Goal: Understand site structure: Grasp the organization and layout of the website

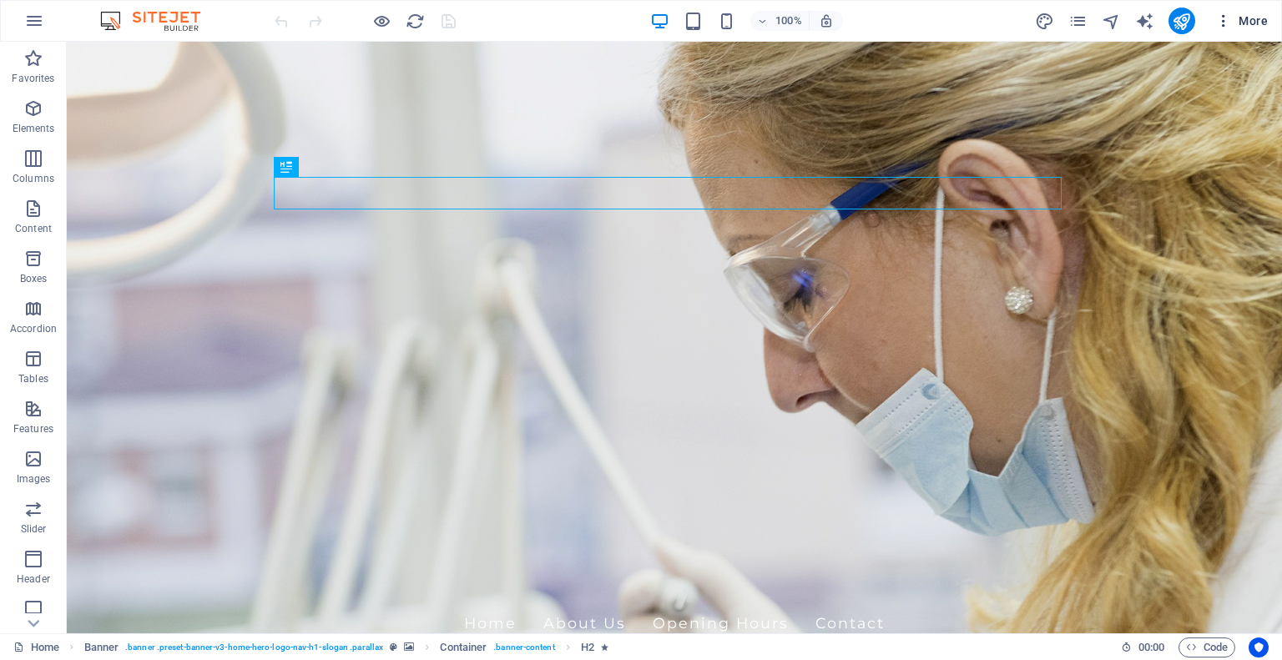
click at [1224, 18] on icon "button" at bounding box center [1223, 21] width 17 height 17
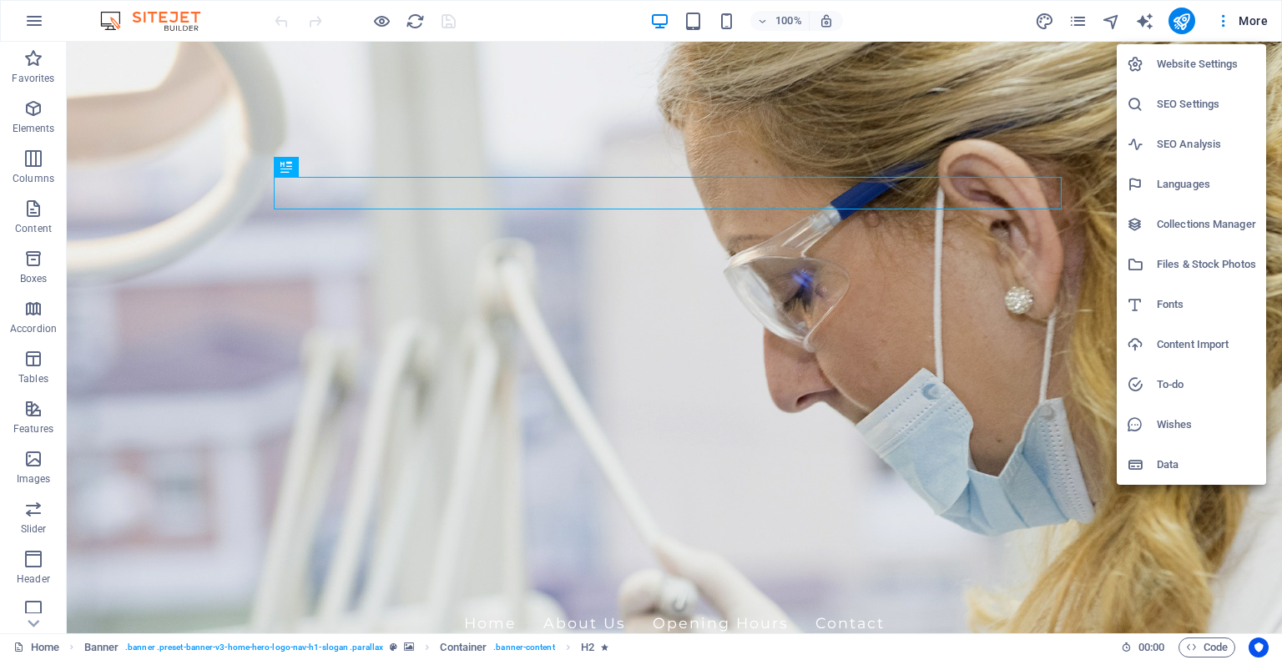
click at [1080, 21] on div at bounding box center [641, 330] width 1282 height 660
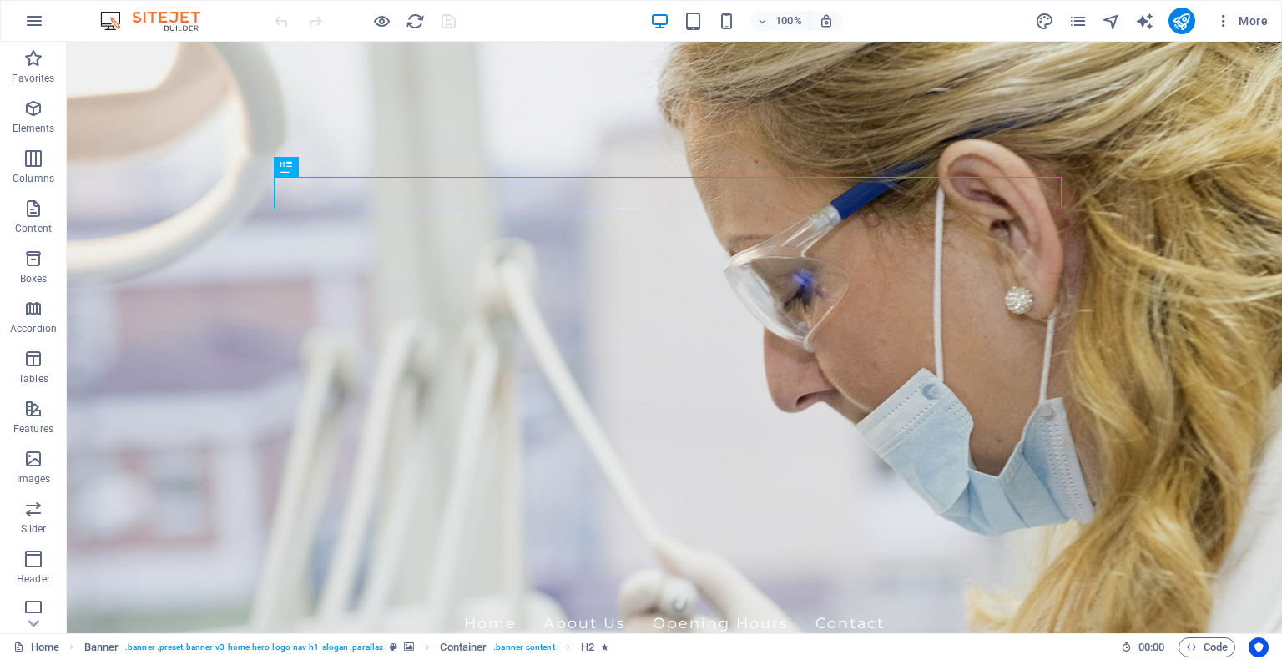
click at [1080, 21] on icon "pages" at bounding box center [1077, 21] width 19 height 19
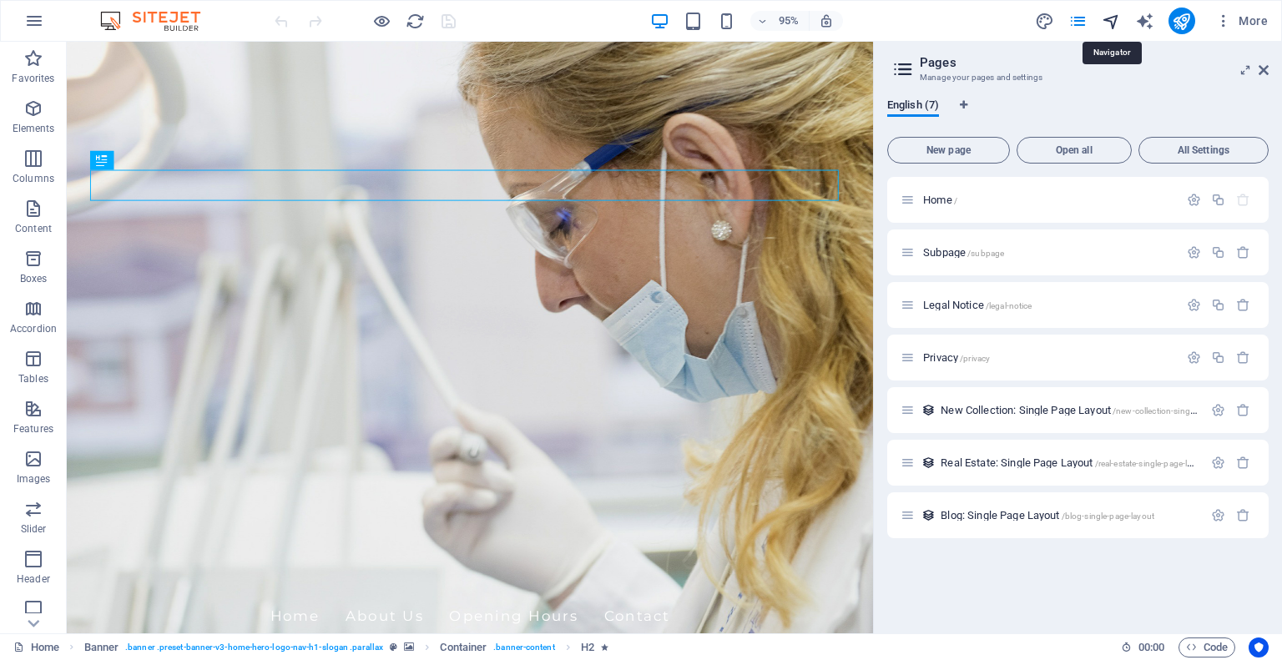
click at [1108, 21] on icon "navigator" at bounding box center [1110, 21] width 19 height 19
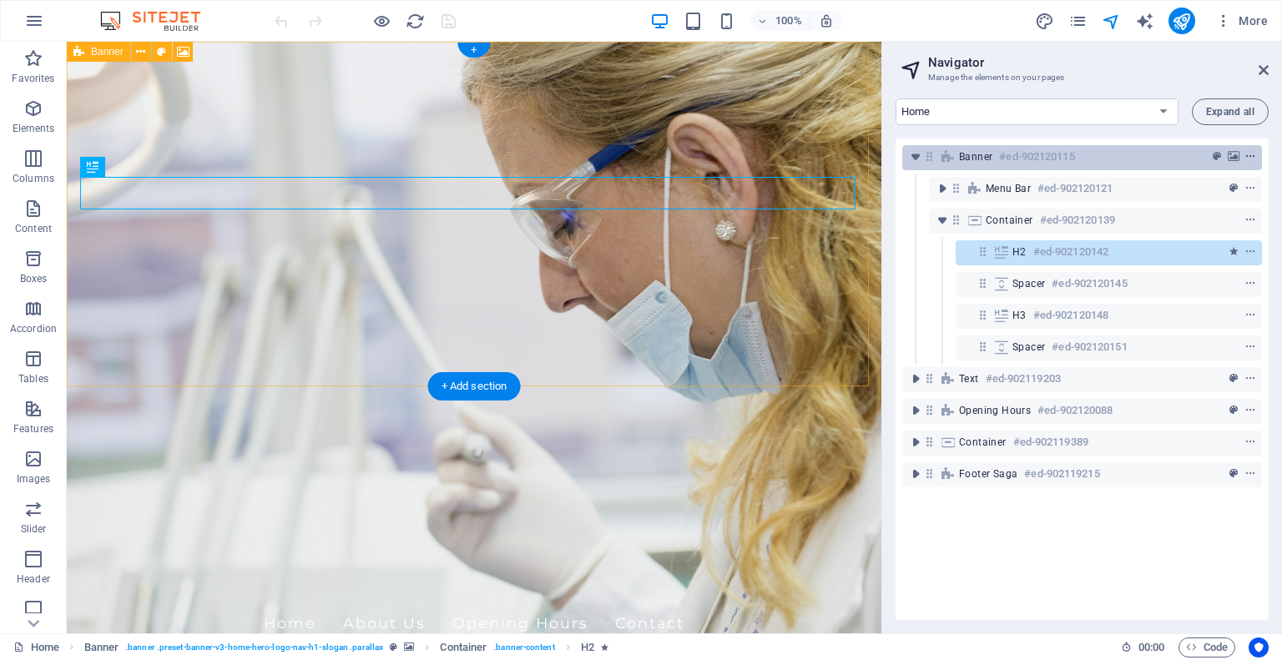
click at [1244, 157] on icon "context-menu" at bounding box center [1250, 157] width 12 height 12
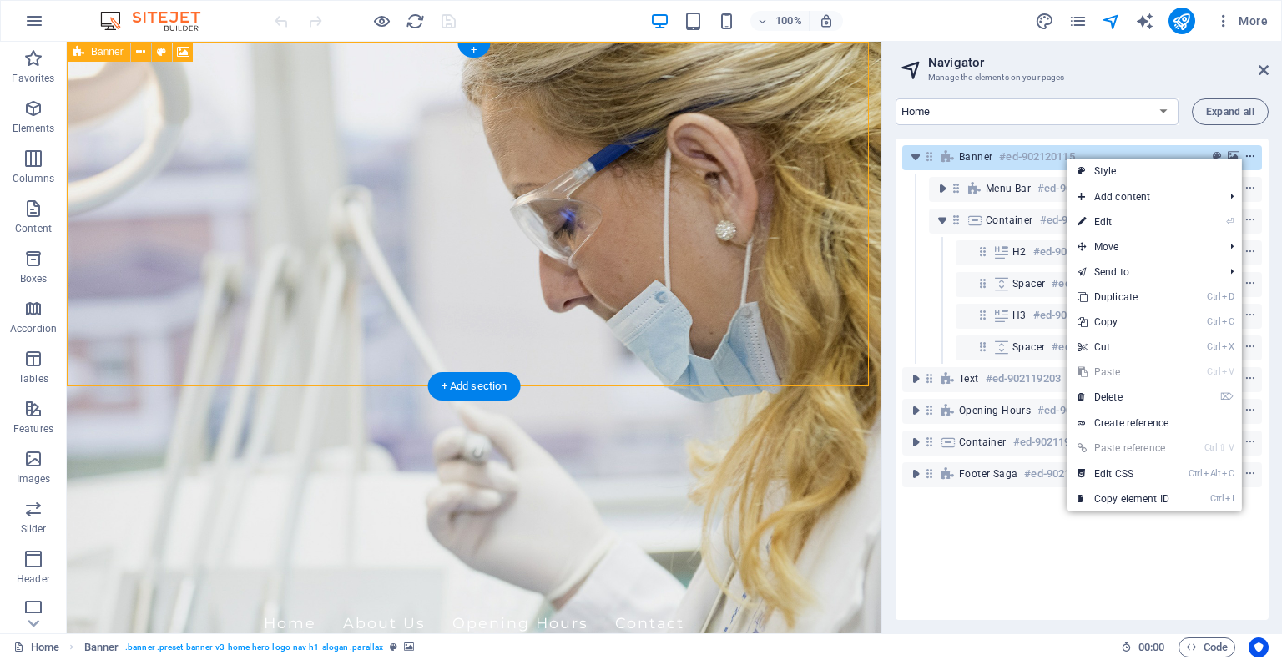
click at [1248, 156] on icon "context-menu" at bounding box center [1250, 157] width 12 height 12
click at [1149, 67] on h2 "Navigator" at bounding box center [1098, 62] width 340 height 15
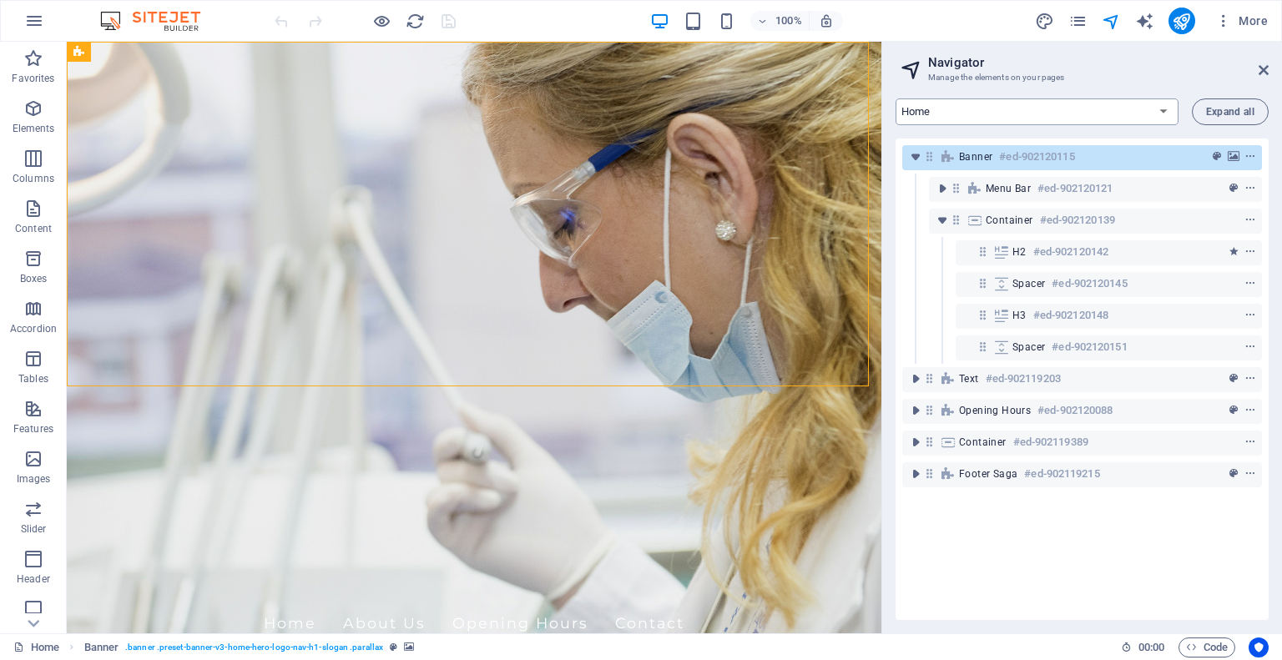
click at [1165, 113] on select "Home Subpage Legal Notice Privacy New Collection: Single Page Layout Real Estat…" at bounding box center [1036, 111] width 283 height 27
click at [1164, 113] on select "Home Subpage Legal Notice Privacy New Collection: Single Page Layout Real Estat…" at bounding box center [1036, 111] width 283 height 27
click at [1269, 71] on aside "Navigator Manage the elements on your pages Home Subpage Legal Notice Privacy N…" at bounding box center [1081, 338] width 401 height 592
click at [1262, 75] on icon at bounding box center [1263, 69] width 10 height 13
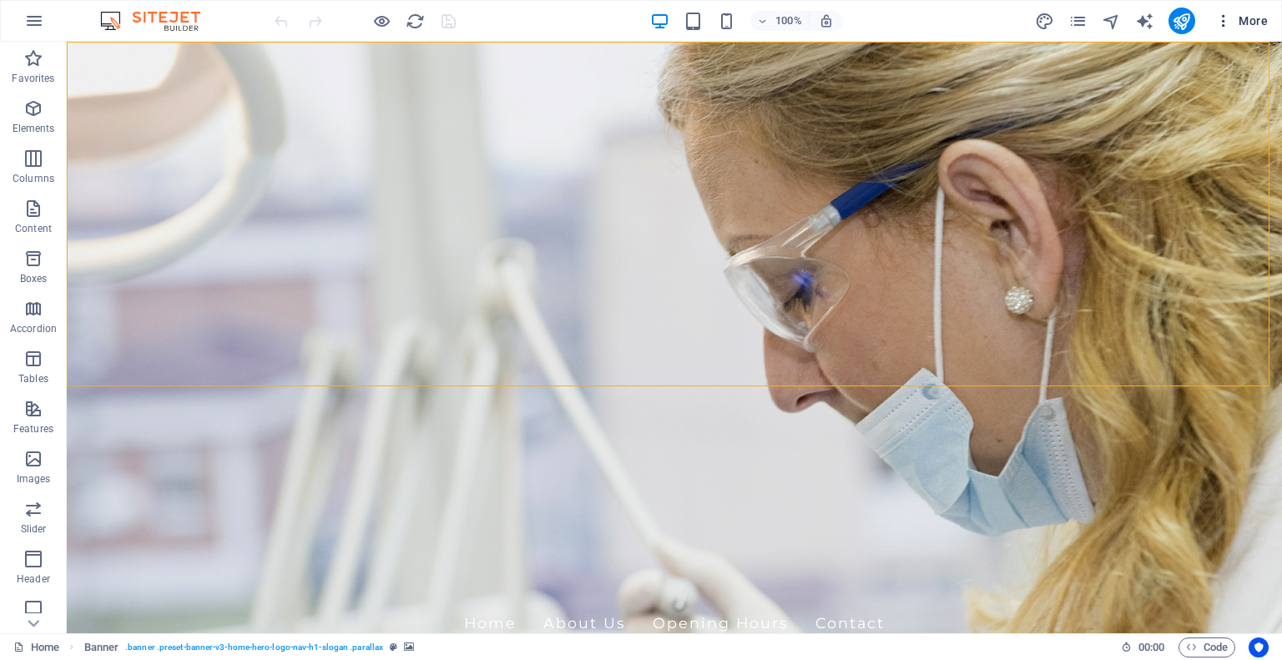
click at [1253, 23] on span "More" at bounding box center [1241, 21] width 53 height 17
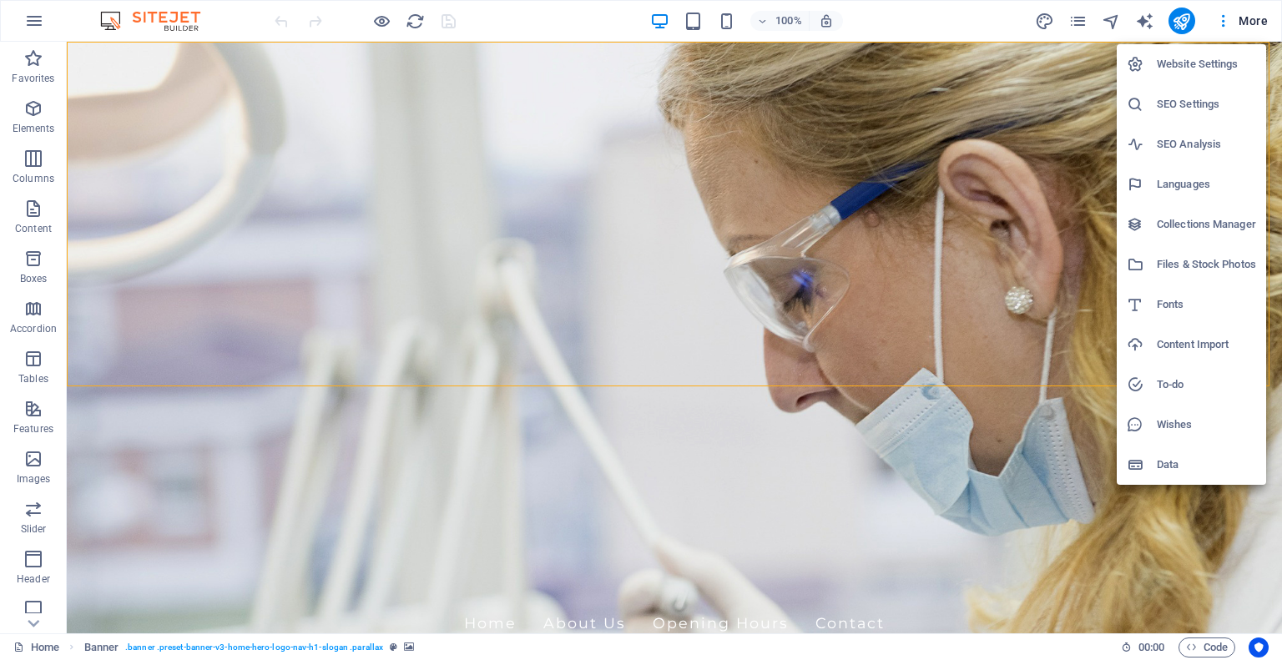
click at [1189, 63] on h6 "Website Settings" at bounding box center [1206, 64] width 99 height 20
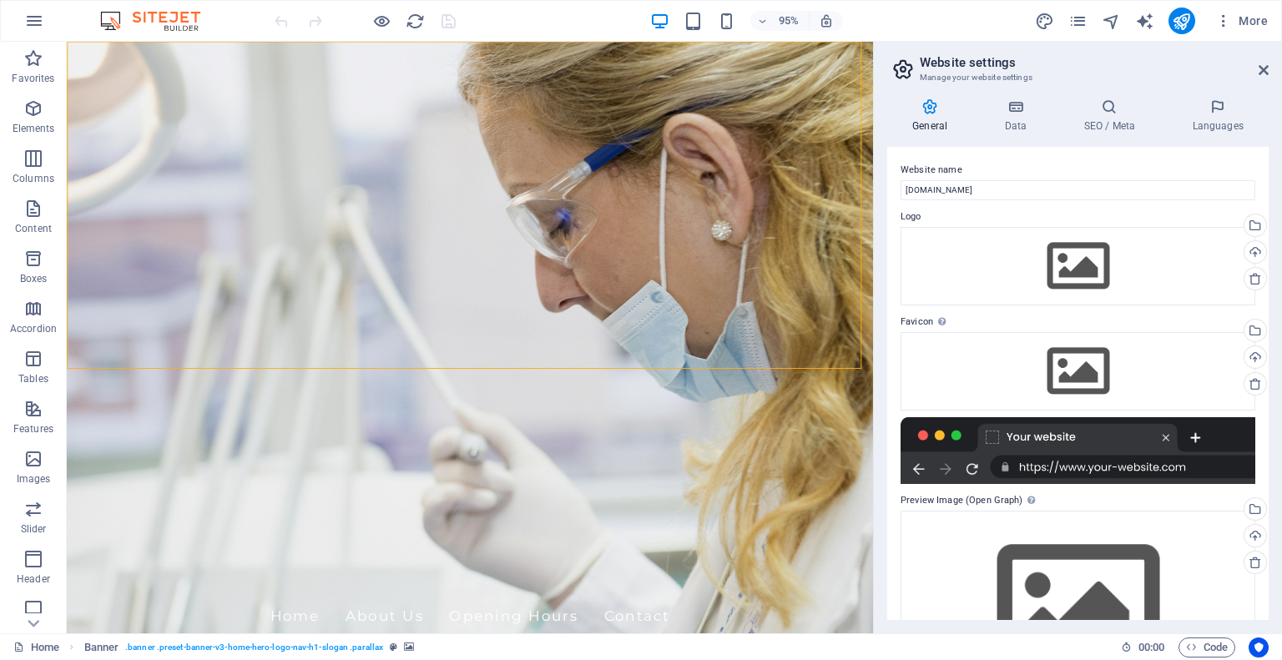
click at [930, 111] on icon at bounding box center [929, 106] width 85 height 17
click at [1258, 69] on icon at bounding box center [1263, 69] width 10 height 13
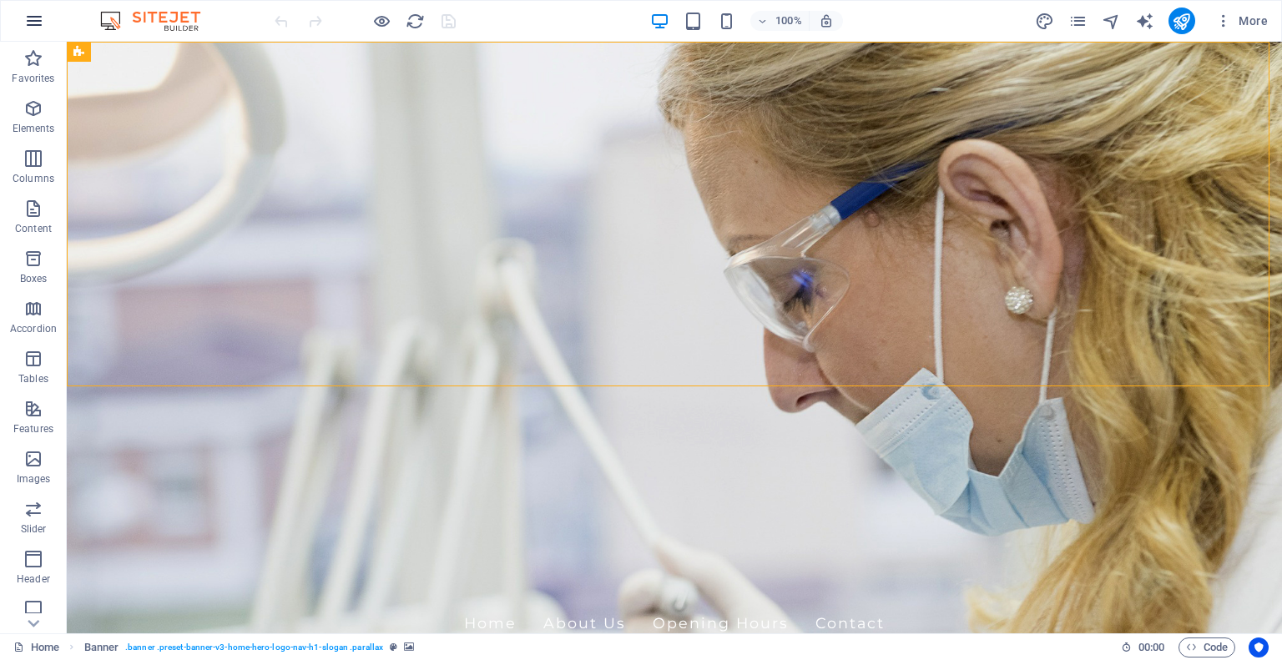
click at [28, 22] on icon "button" at bounding box center [34, 21] width 20 height 20
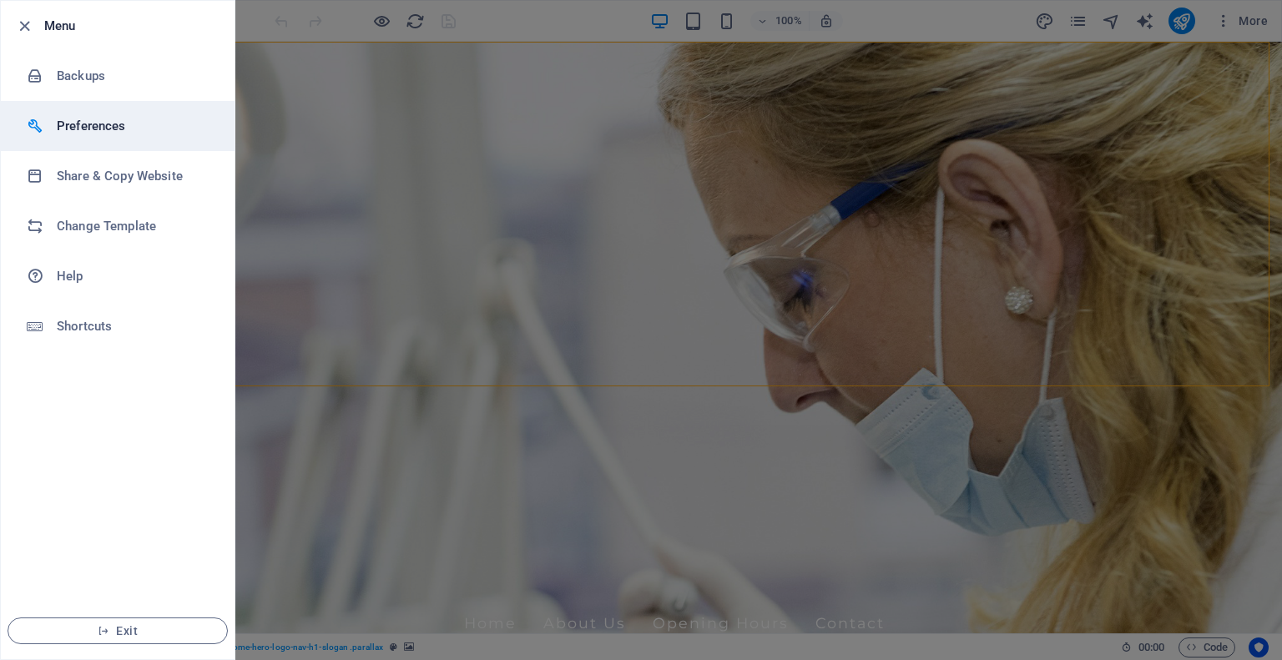
click at [73, 126] on h6 "Preferences" at bounding box center [134, 126] width 154 height 20
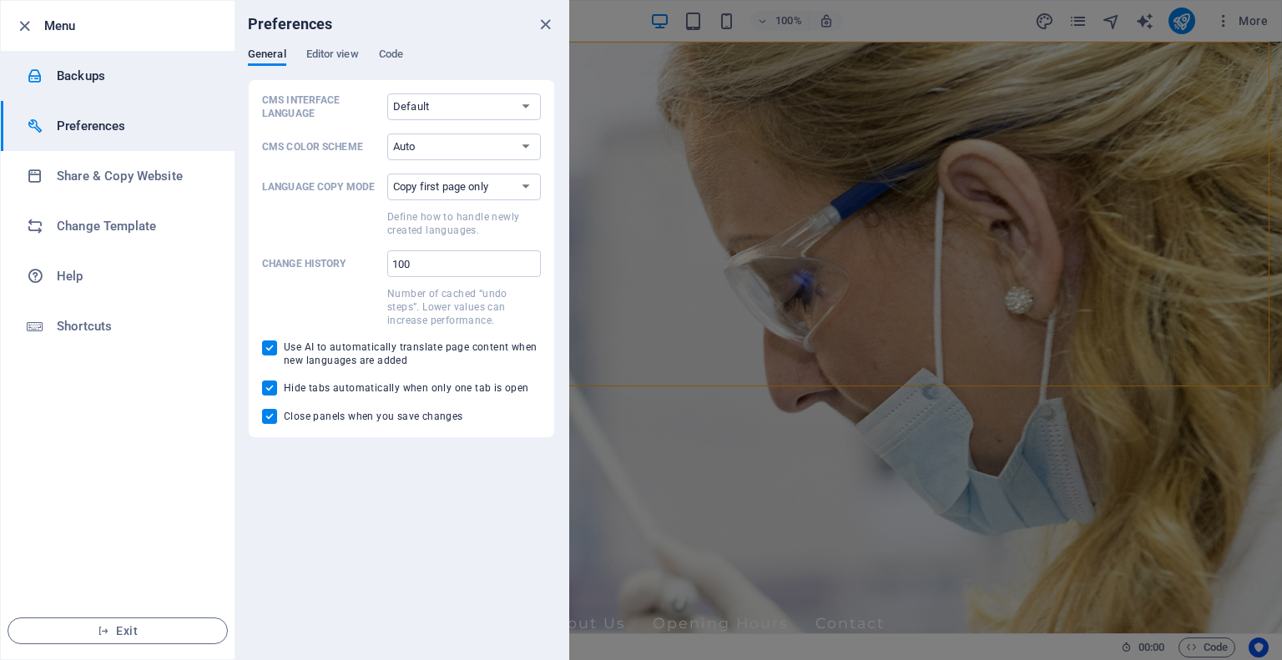
click at [76, 71] on h6 "Backups" at bounding box center [134, 76] width 154 height 20
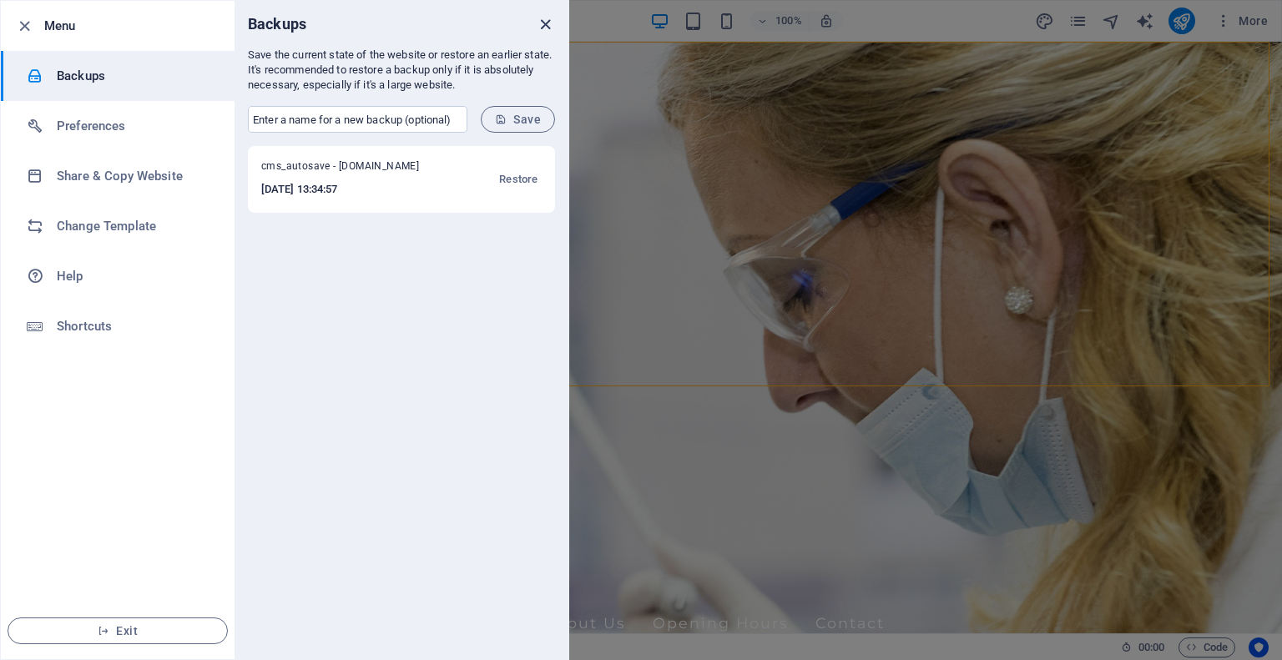
click at [541, 26] on icon "close" at bounding box center [545, 24] width 19 height 19
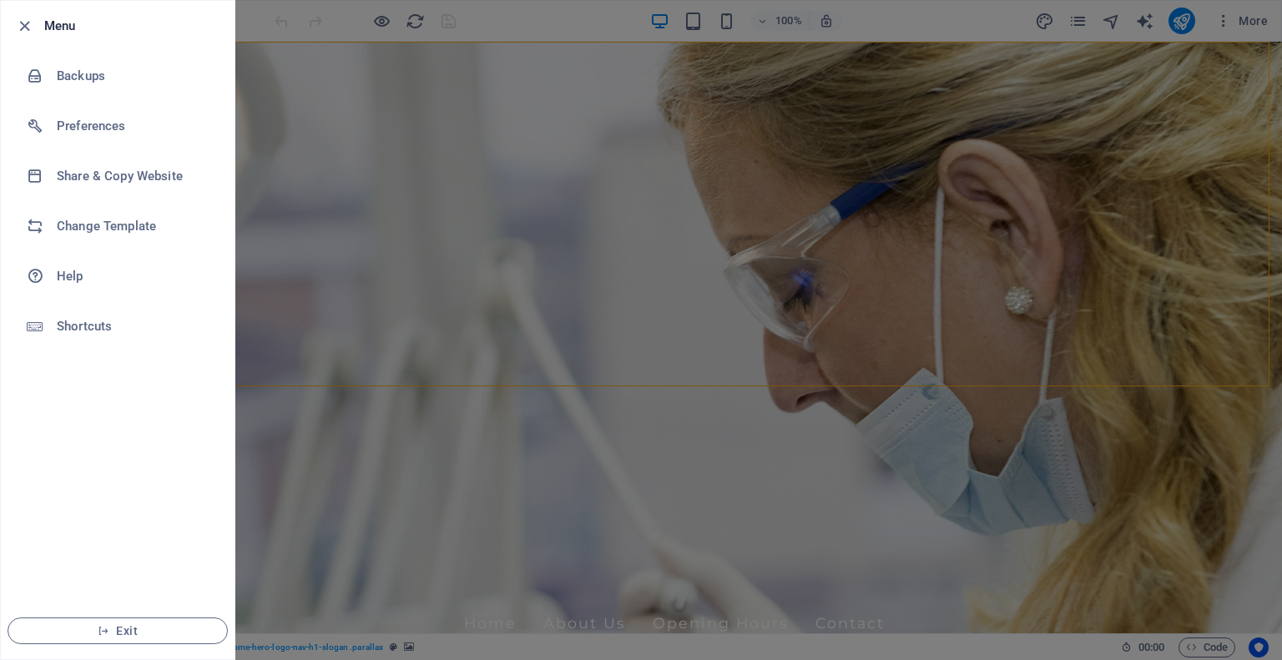
click at [63, 24] on h6 "Menu" at bounding box center [132, 26] width 177 height 20
click at [27, 29] on icon "button" at bounding box center [24, 26] width 19 height 19
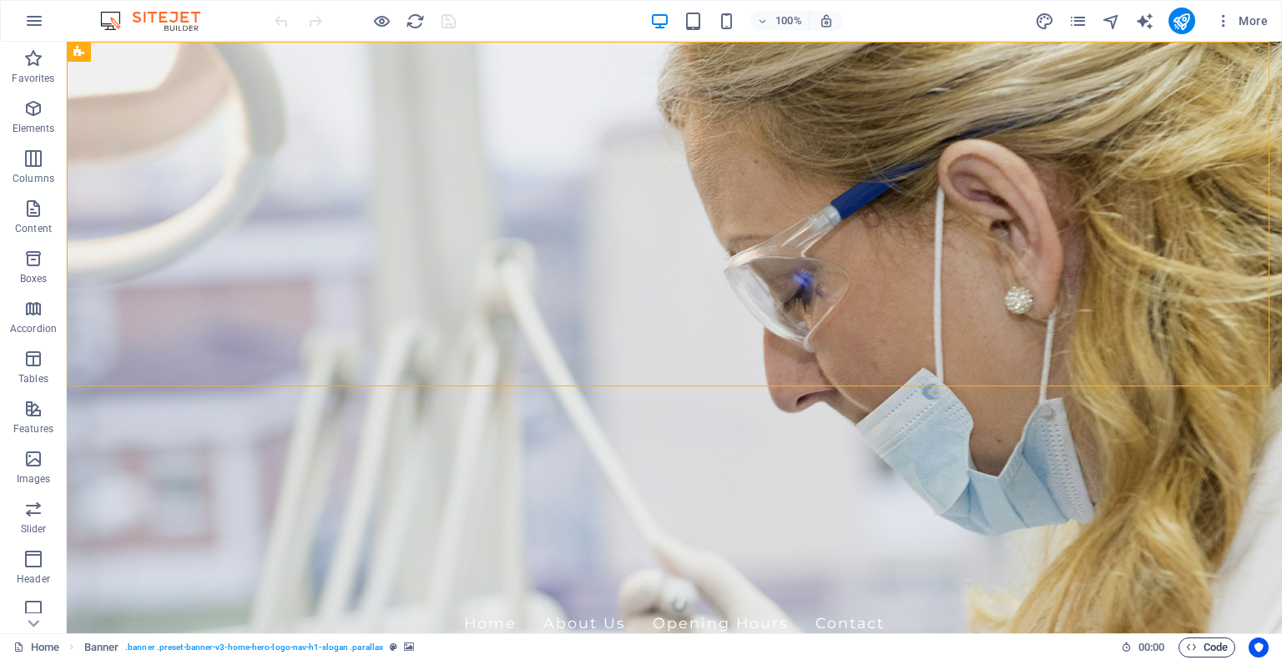
click at [1207, 643] on span "Code" at bounding box center [1207, 648] width 42 height 20
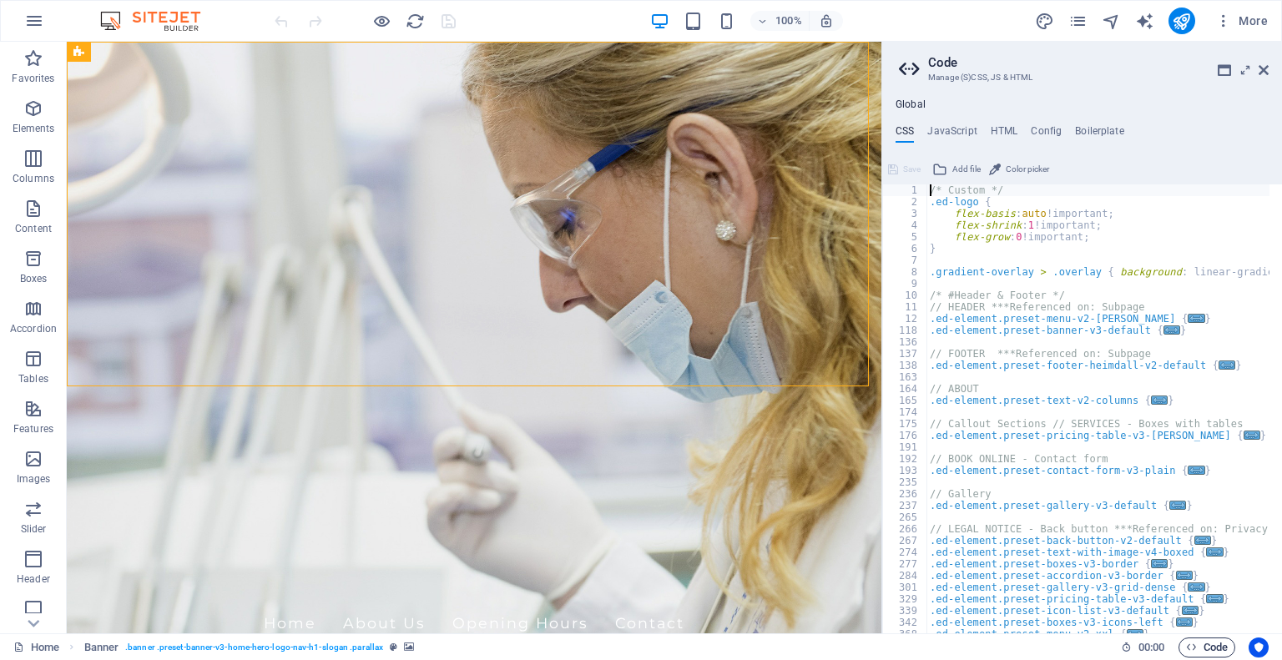
click at [1202, 644] on span "Code" at bounding box center [1207, 648] width 42 height 20
click at [1193, 644] on icon "button" at bounding box center [1191, 647] width 11 height 11
click at [1187, 647] on icon "button" at bounding box center [1191, 647] width 11 height 11
click at [1212, 649] on span "Code" at bounding box center [1207, 648] width 42 height 20
drag, startPoint x: 1266, startPoint y: 67, endPoint x: 1198, endPoint y: 26, distance: 79.0
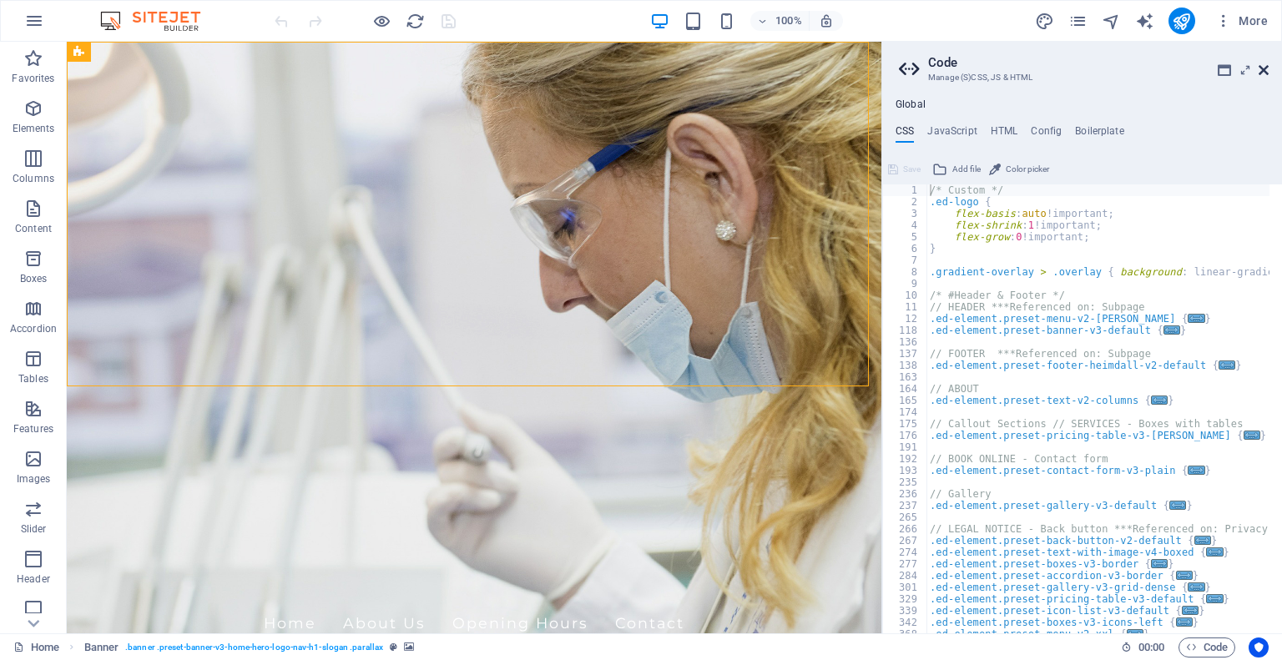
click at [1266, 67] on icon at bounding box center [1263, 69] width 10 height 13
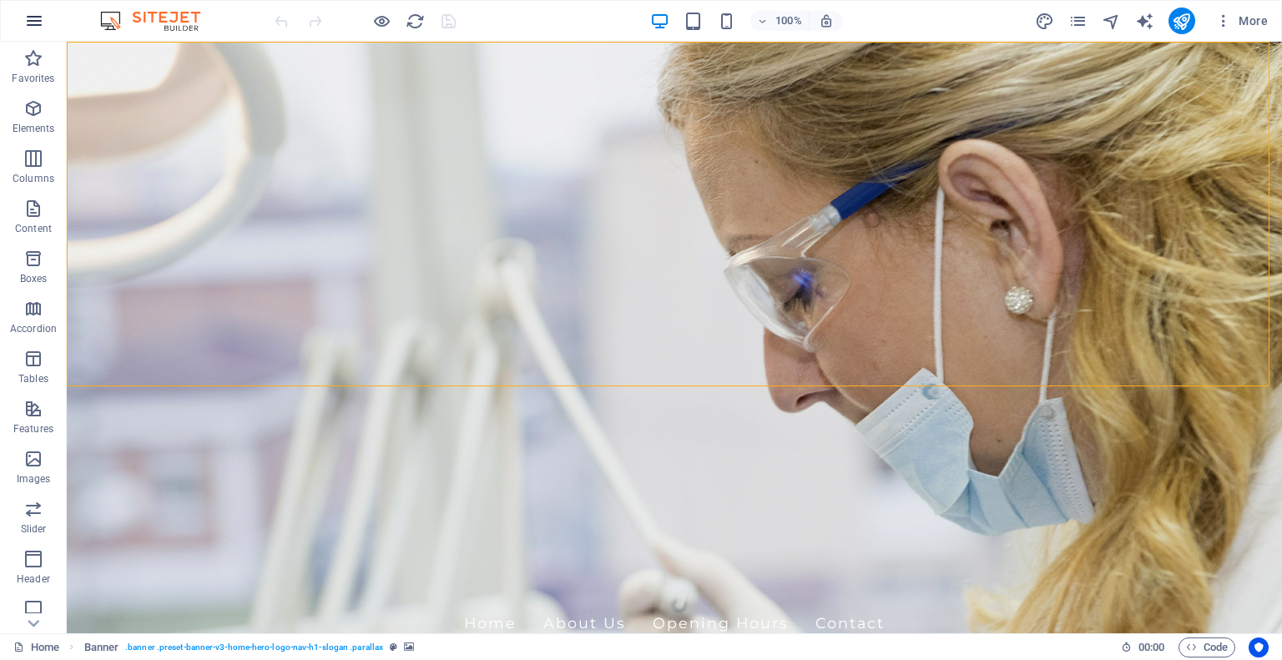
click at [28, 19] on icon "button" at bounding box center [34, 21] width 20 height 20
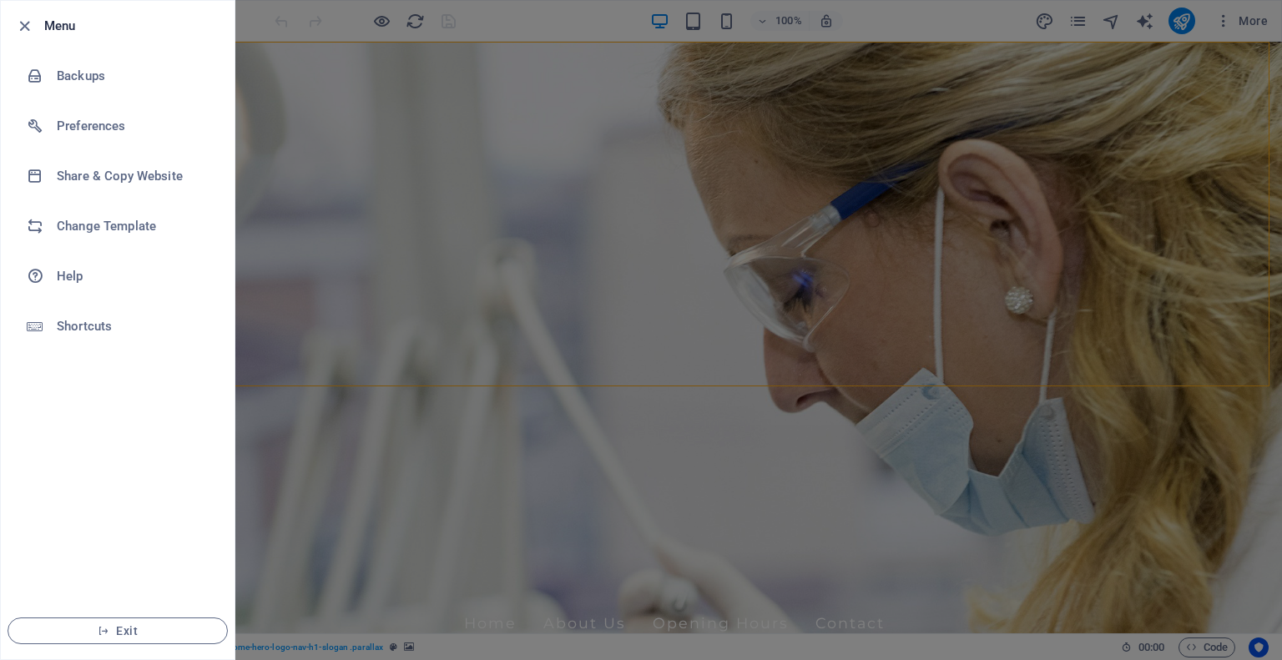
click at [28, 19] on icon "button" at bounding box center [24, 26] width 19 height 19
